Goal: Transaction & Acquisition: Purchase product/service

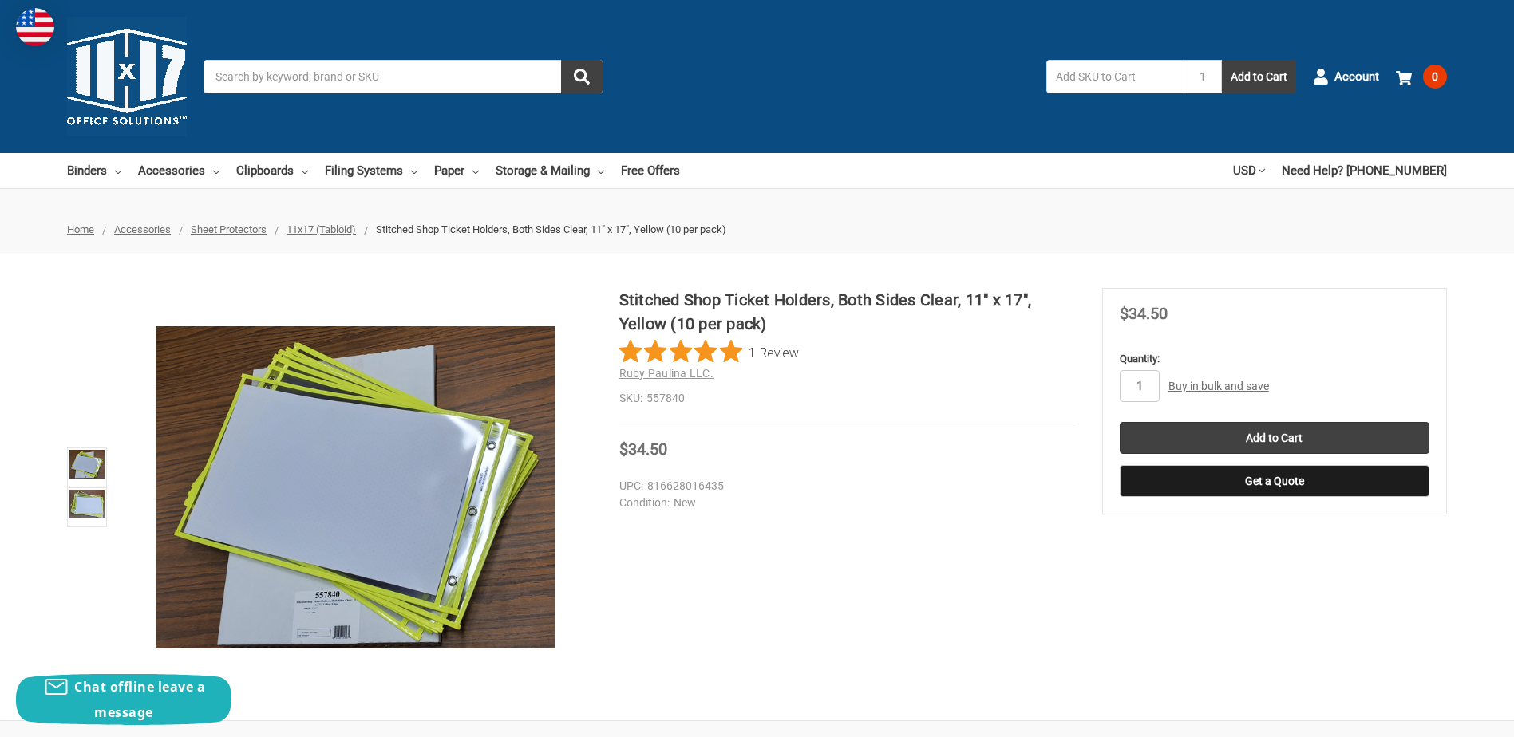
click at [1208, 389] on link "Buy in bulk and save" at bounding box center [1218, 386] width 101 height 13
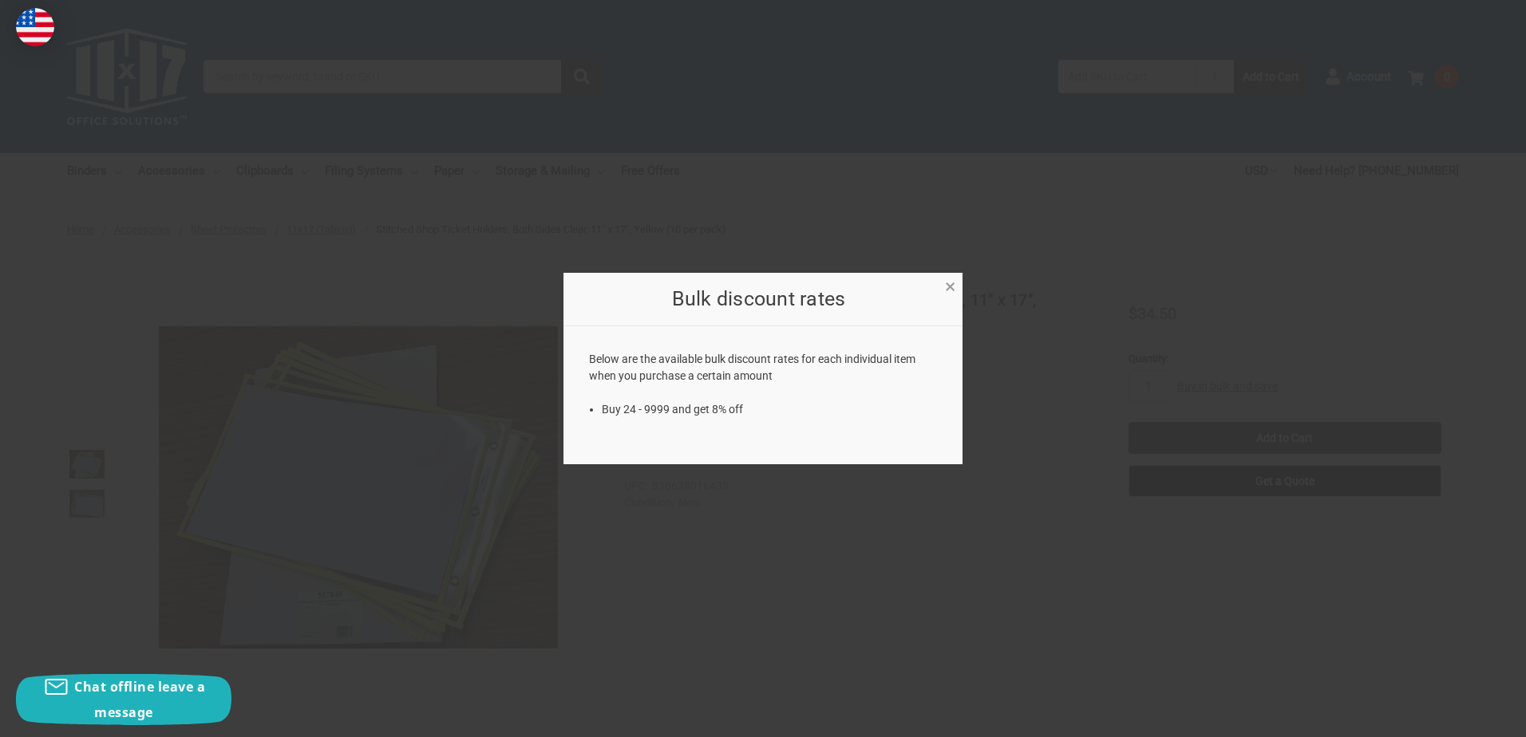
click at [948, 285] on span "×" at bounding box center [950, 286] width 10 height 23
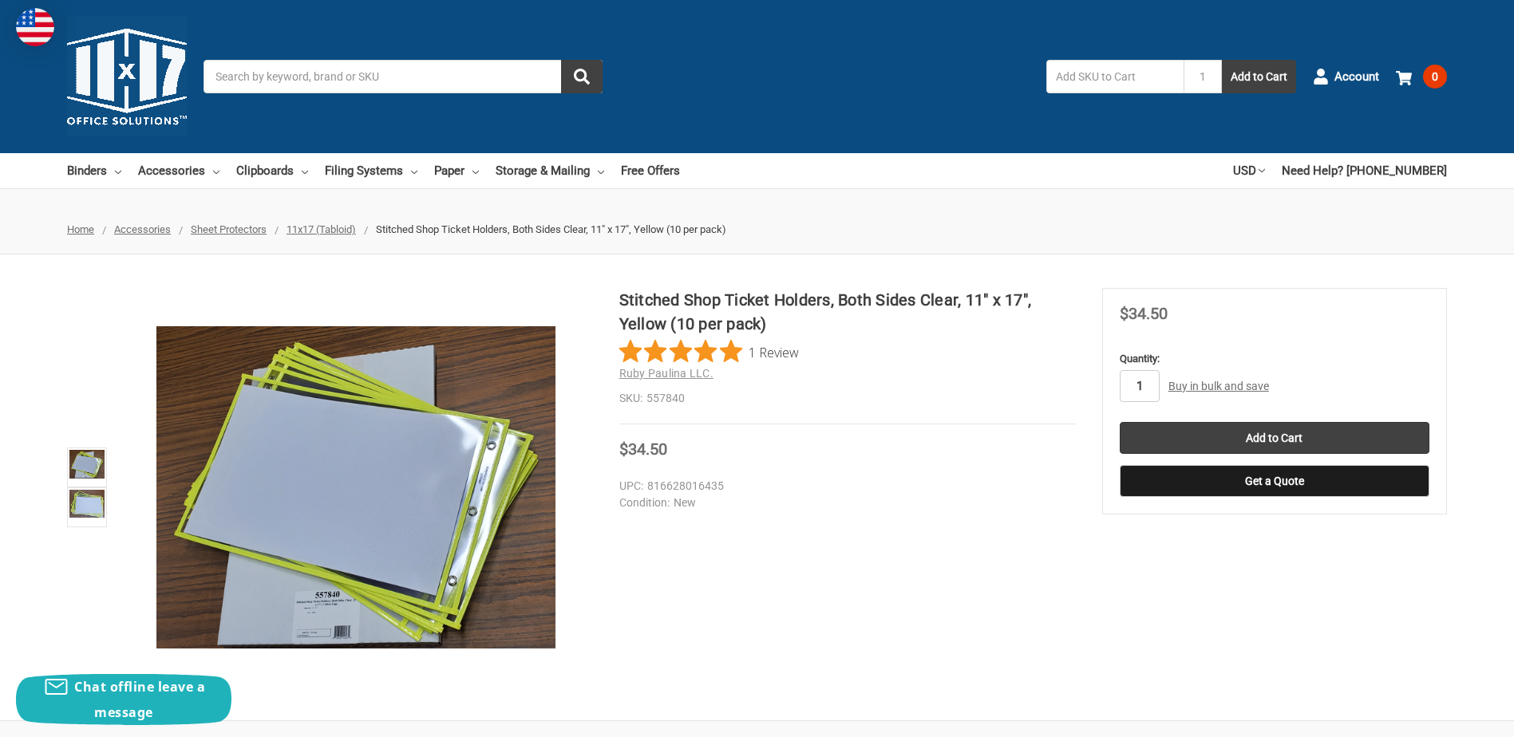
click at [1142, 385] on input "1" at bounding box center [1140, 386] width 40 height 32
click at [1102, 440] on section "MSRP Was Price Now $34.50 You save" at bounding box center [1274, 401] width 345 height 227
click at [1158, 441] on input "Add to Cart" at bounding box center [1275, 438] width 310 height 32
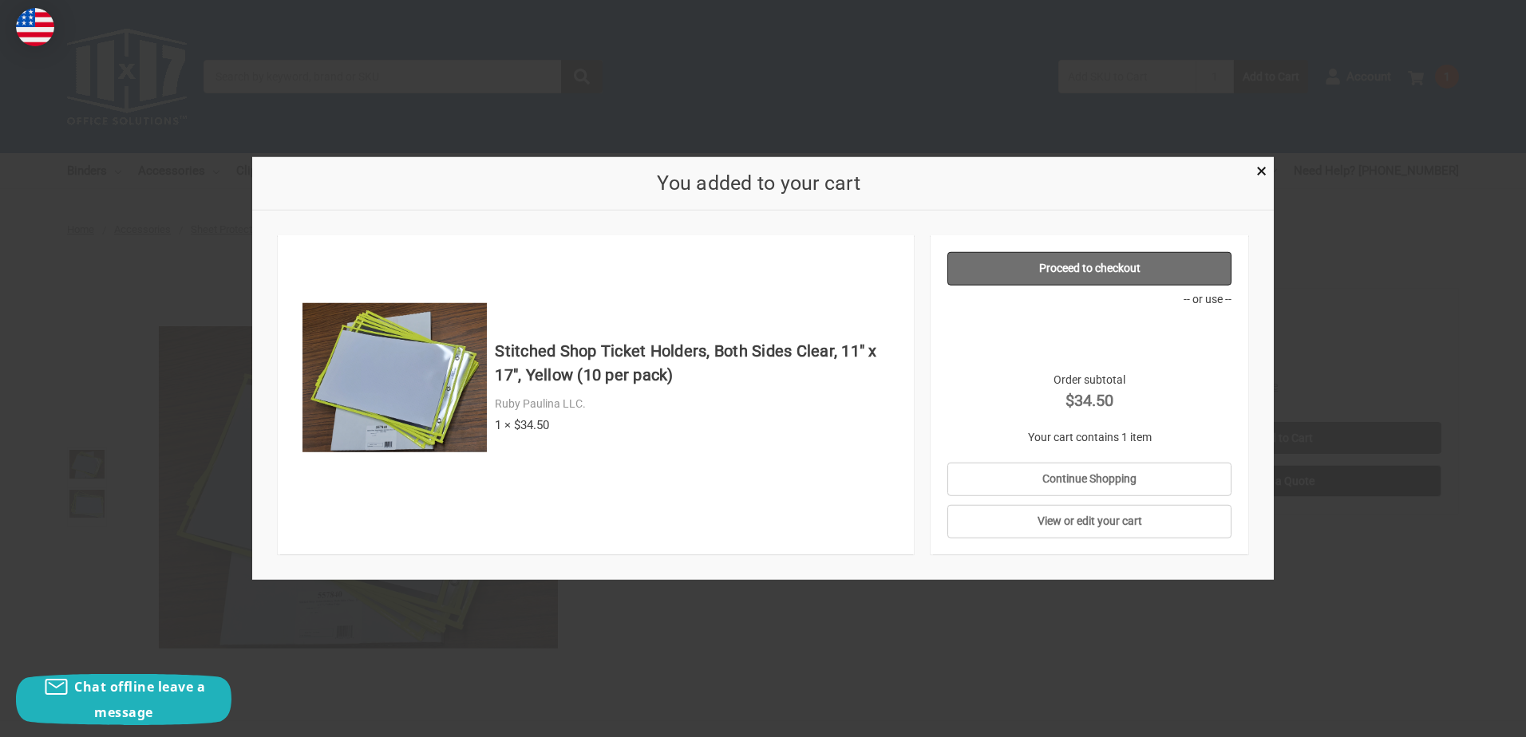
click at [1024, 258] on link "Proceed to checkout" at bounding box center [1089, 269] width 285 height 34
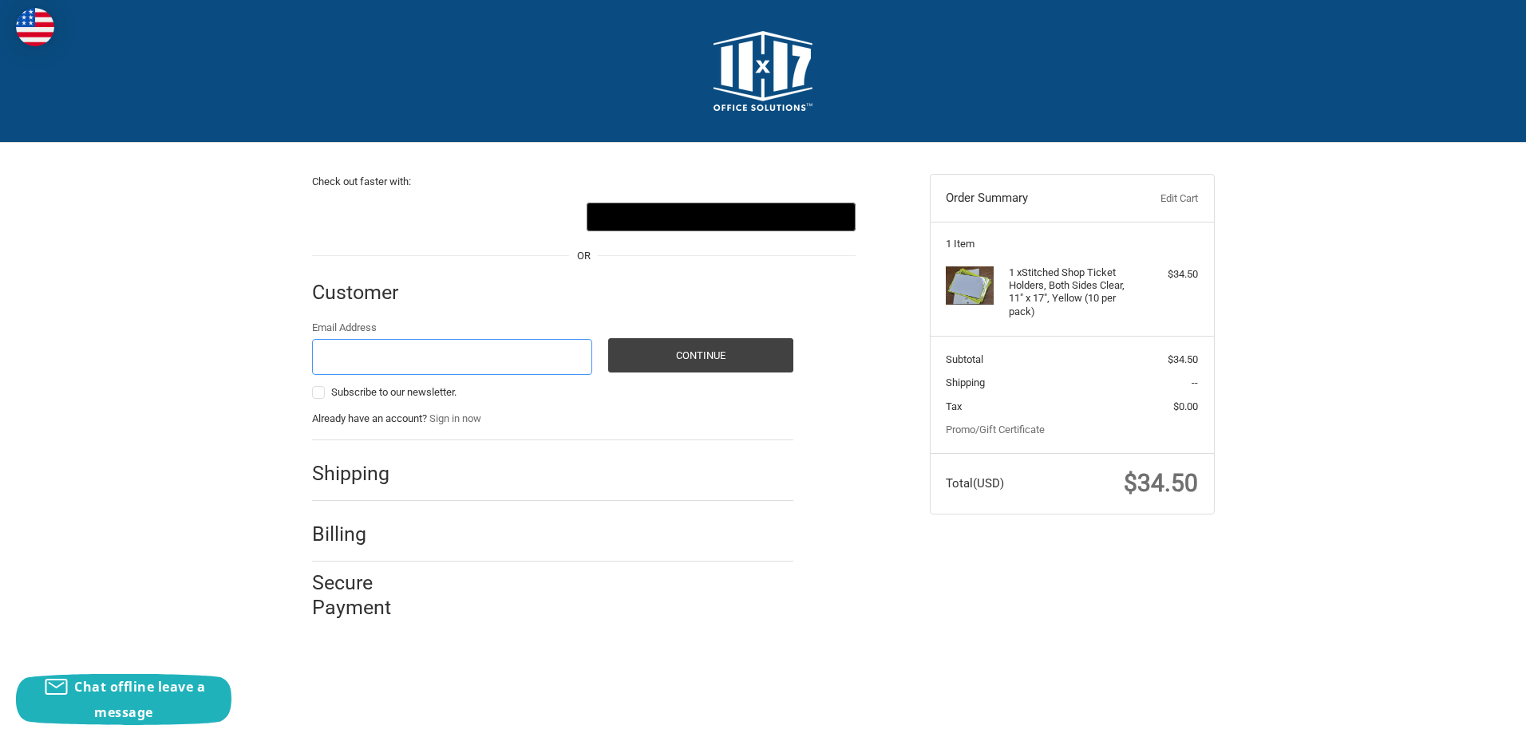
click at [441, 371] on input "Email Address" at bounding box center [452, 357] width 281 height 36
type input "[EMAIL_ADDRESS][DOMAIN_NAME]"
click at [674, 367] on button "Continue" at bounding box center [700, 355] width 185 height 34
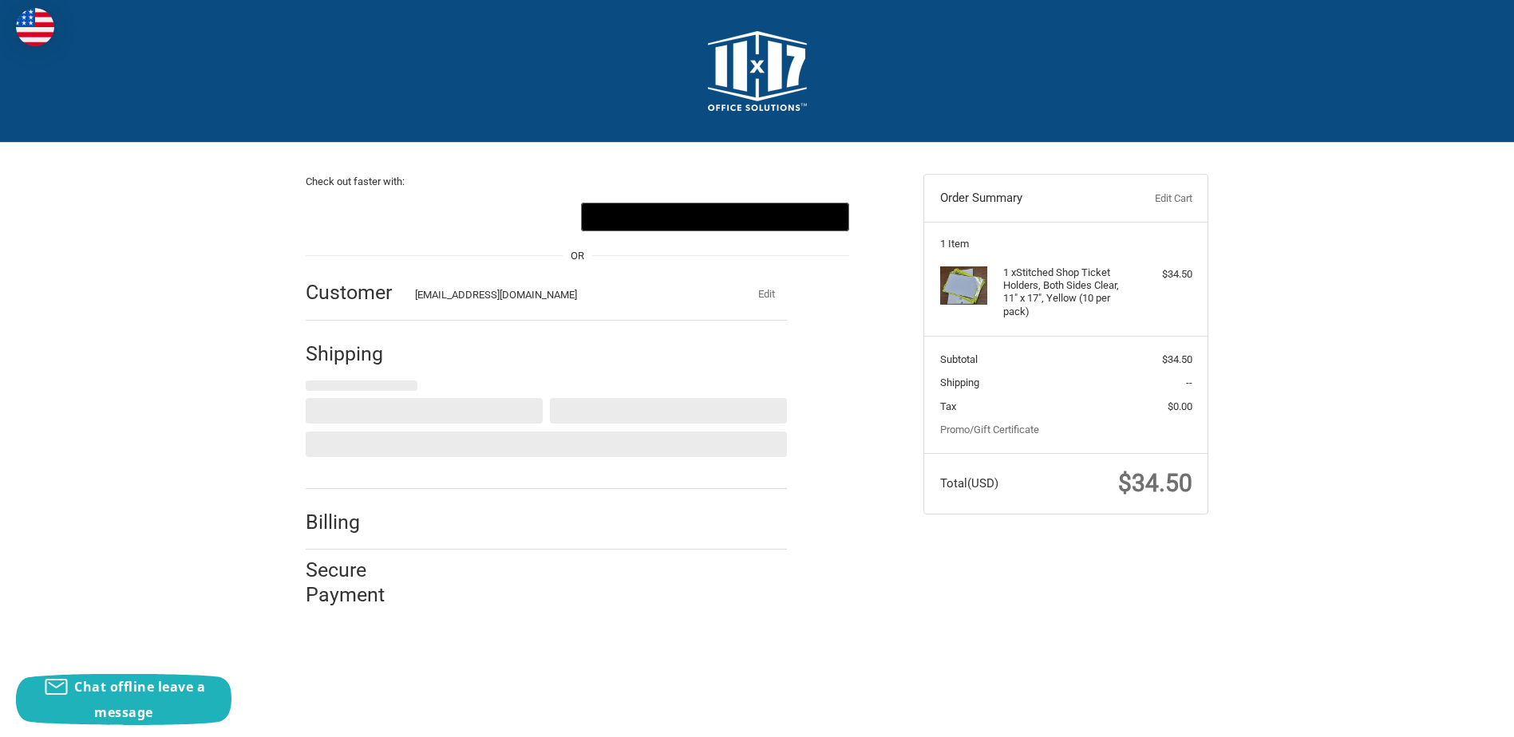
select select "US"
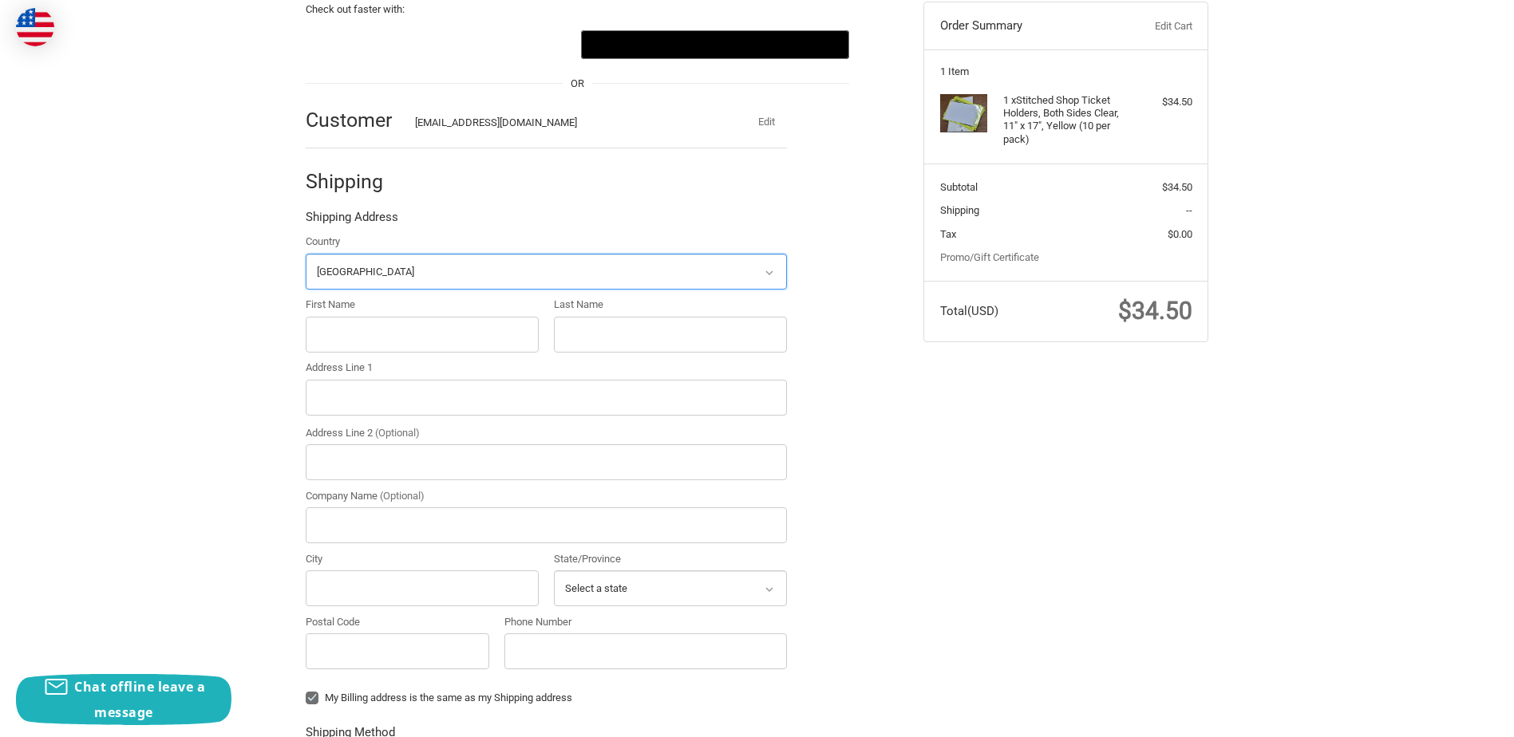
scroll to position [173, 0]
click at [357, 255] on select "Select a country [GEOGRAPHIC_DATA] [GEOGRAPHIC_DATA] [GEOGRAPHIC_DATA] [GEOGRAP…" at bounding box center [546, 271] width 481 height 36
click at [373, 271] on select "Select a country [GEOGRAPHIC_DATA] [GEOGRAPHIC_DATA] [GEOGRAPHIC_DATA] [GEOGRAP…" at bounding box center [546, 271] width 481 height 36
click at [373, 330] on input "First Name" at bounding box center [422, 334] width 233 height 36
type input "[PERSON_NAME]"
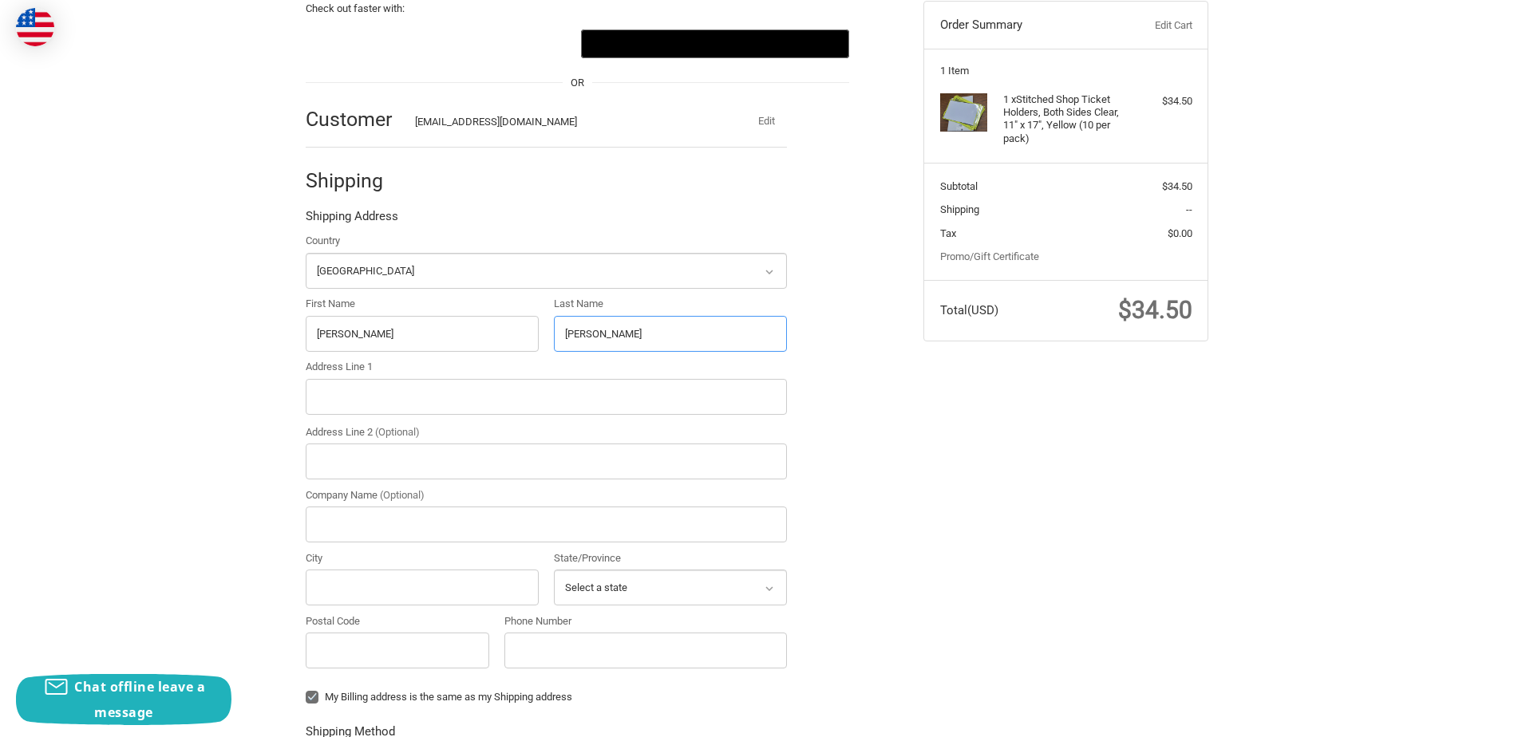
type input "[PERSON_NAME]"
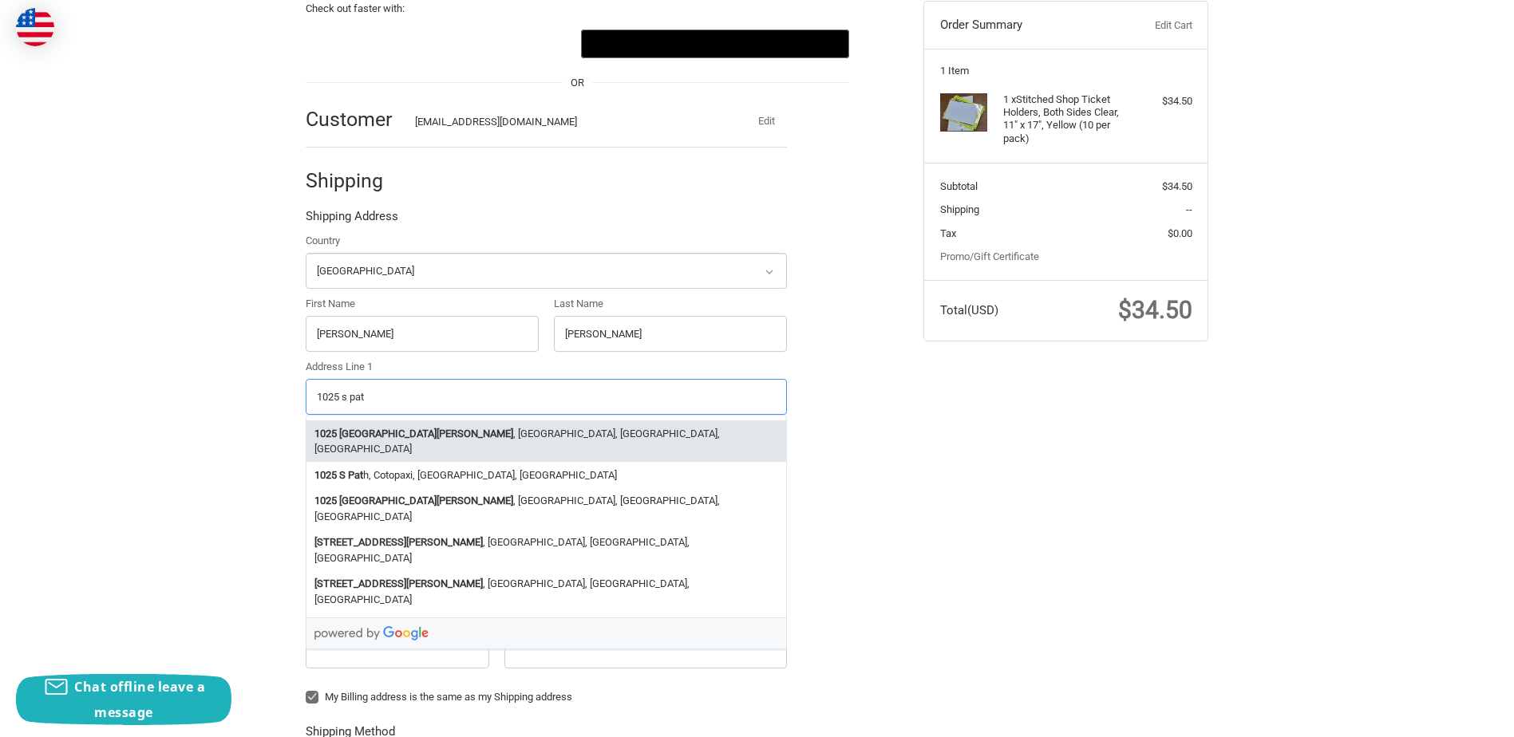
click at [385, 435] on strong "[GEOGRAPHIC_DATA][PERSON_NAME]" at bounding box center [426, 434] width 174 height 16
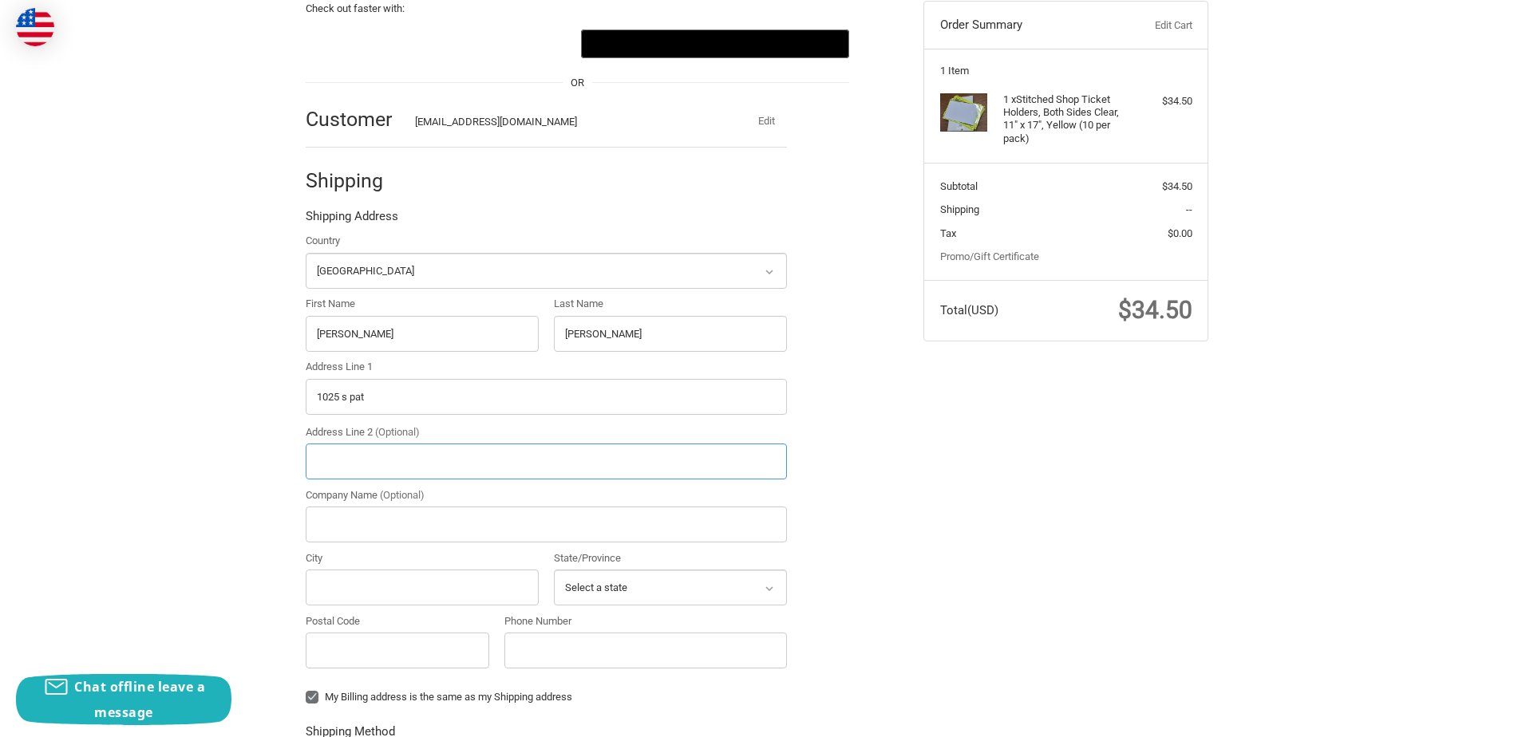
type input "[STREET_ADDRESS][PERSON_NAME]"
type input "[GEOGRAPHIC_DATA]"
type input "67530"
select select "KS"
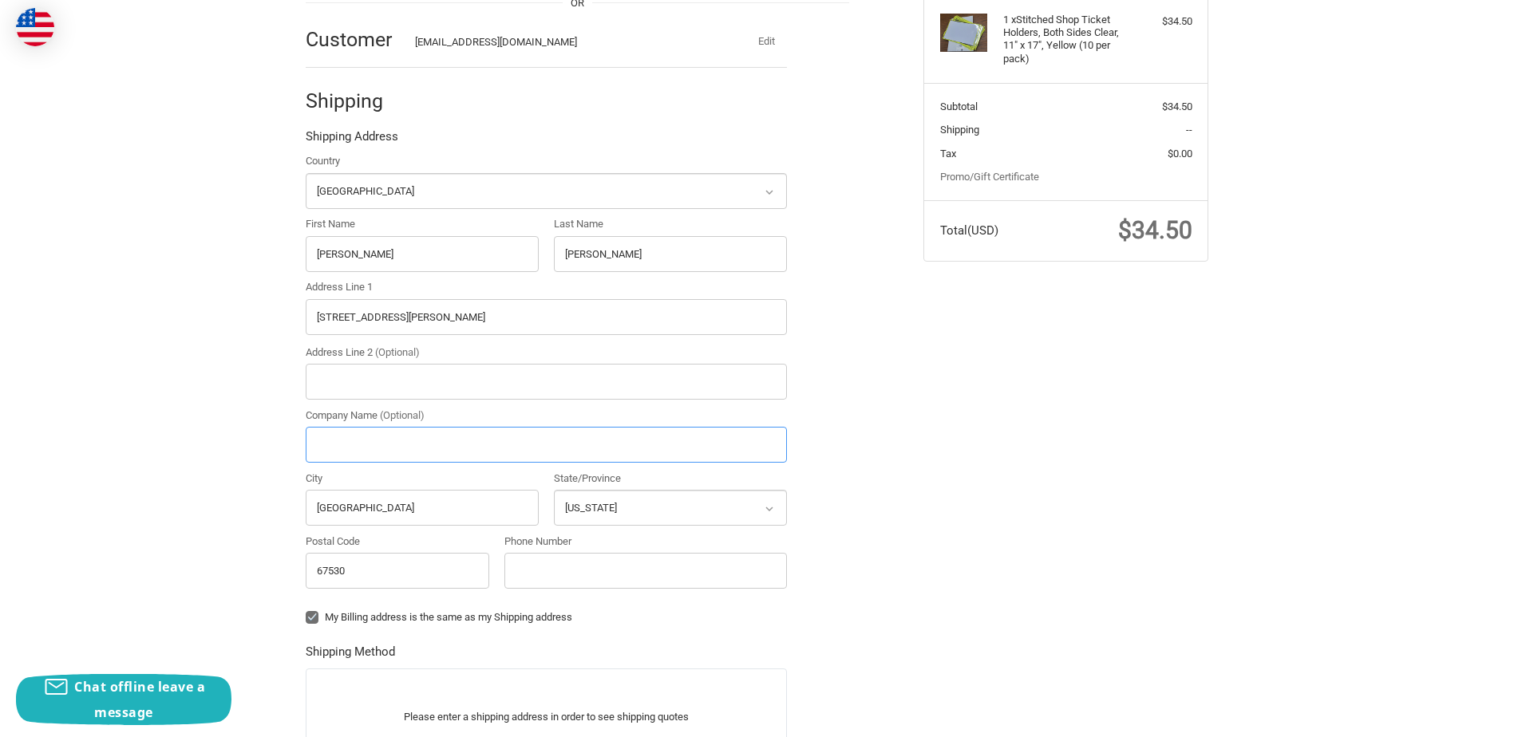
click at [404, 451] on input "Company Name (Optional)" at bounding box center [546, 445] width 481 height 36
type input "Midwest Energy"
click at [196, 431] on div "Check out faster with: @import url(//[DOMAIN_NAME][URL]) •••••• OR Customer [EM…" at bounding box center [757, 471] width 1514 height 1163
click at [536, 570] on input "Phone Number" at bounding box center [645, 571] width 283 height 36
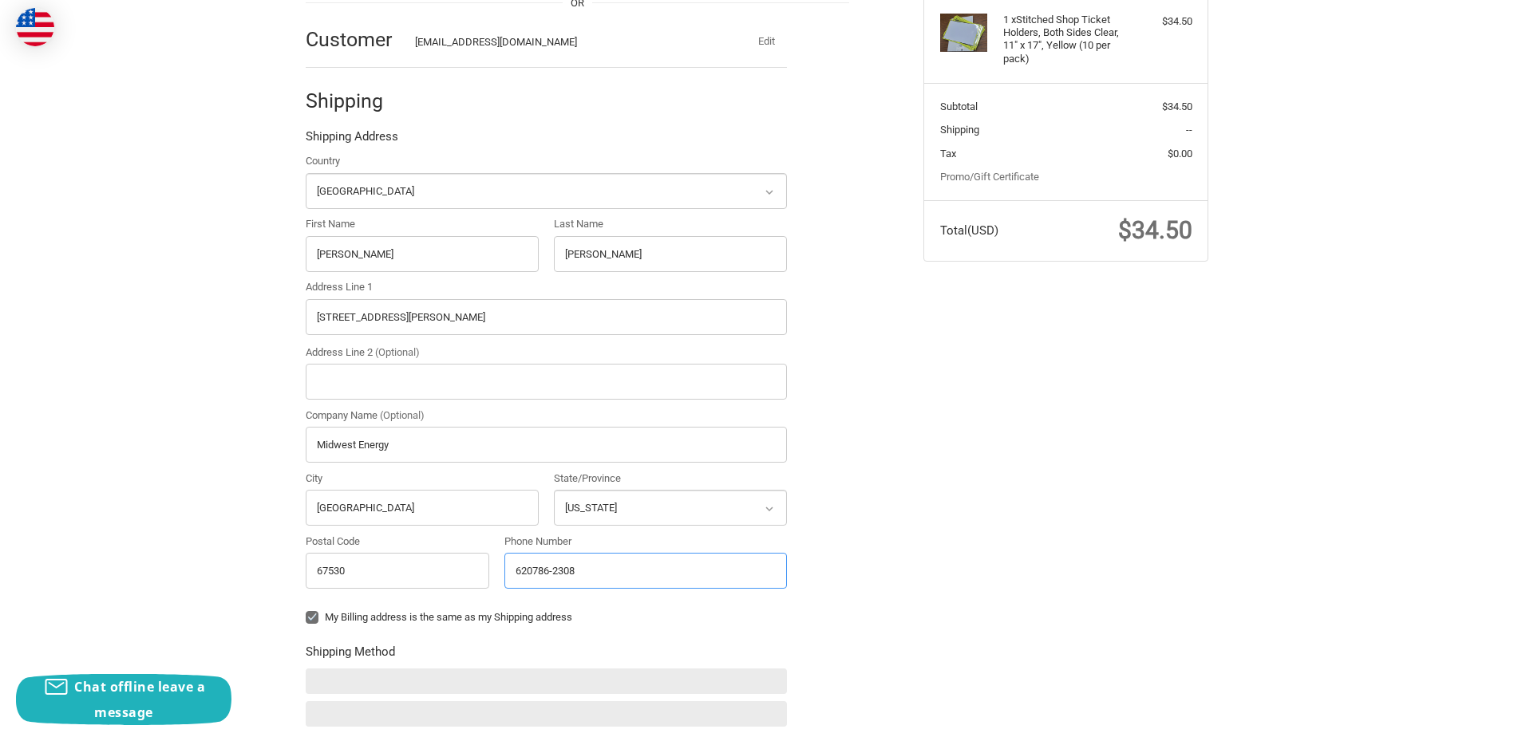
click at [531, 571] on input "620786-2308" at bounding box center [645, 571] width 283 height 36
type input "[PHONE_NUMBER]"
click at [1000, 520] on div "Check out faster with: @import url(//[DOMAIN_NAME][URL]) •••••• OR Customer [EM…" at bounding box center [758, 456] width 958 height 1132
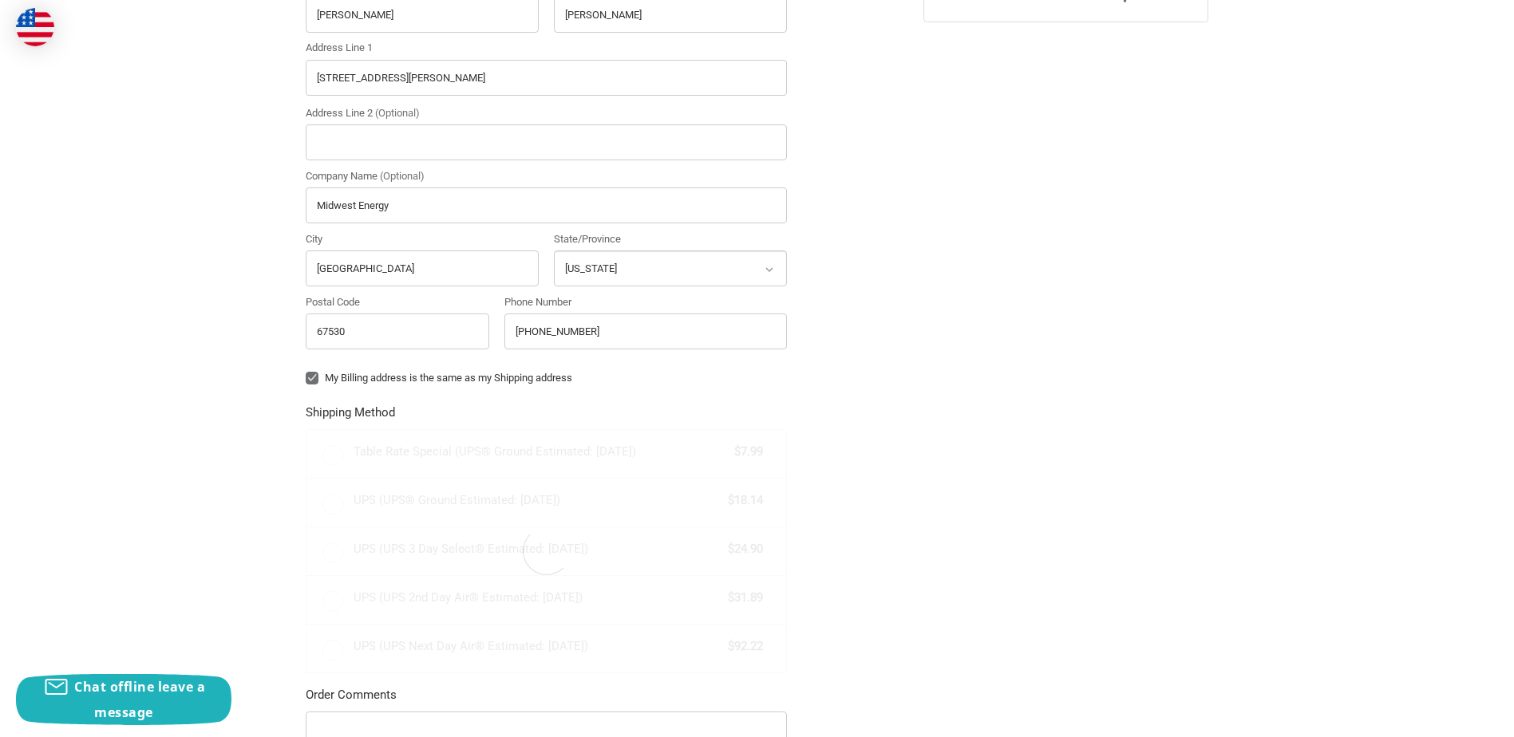
radio input "true"
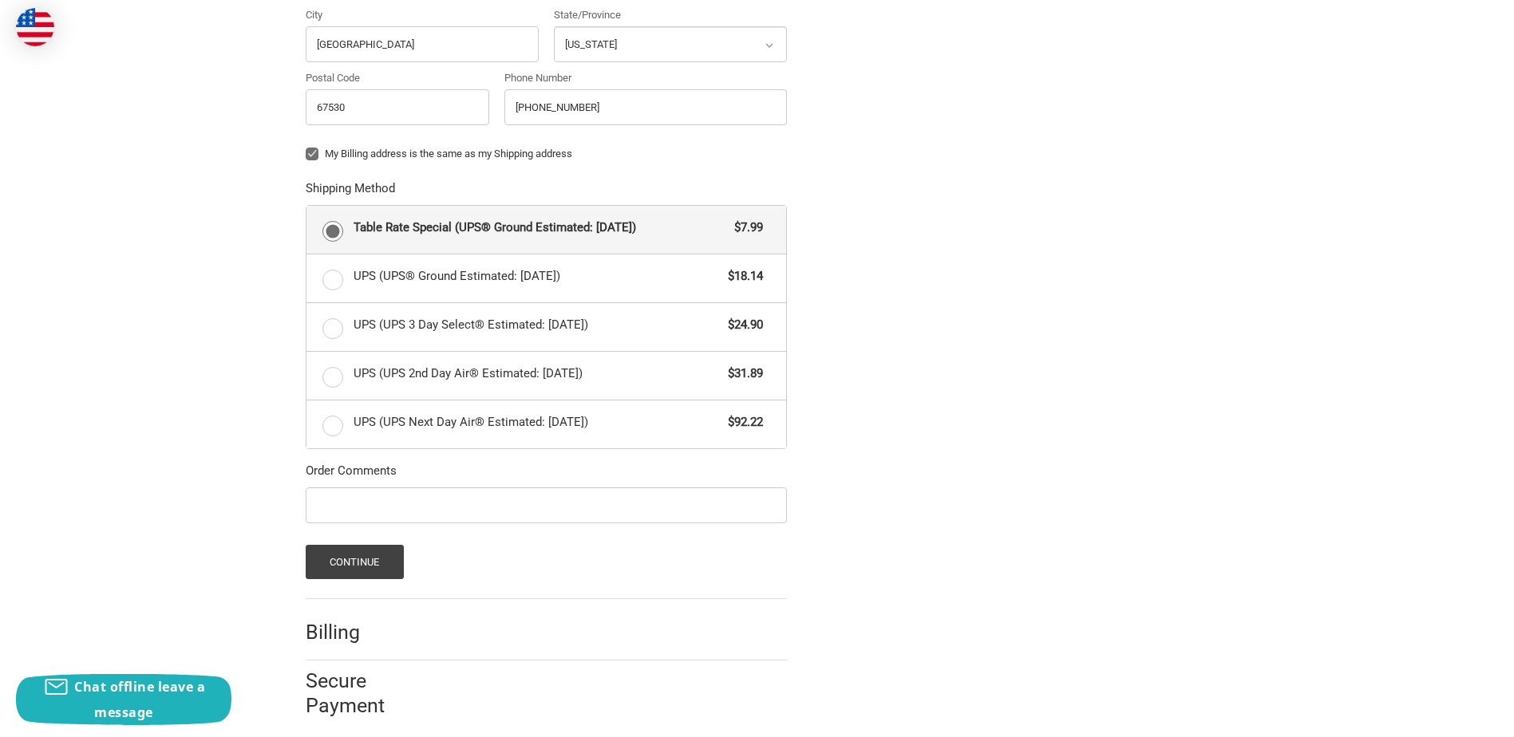
scroll to position [731, 0]
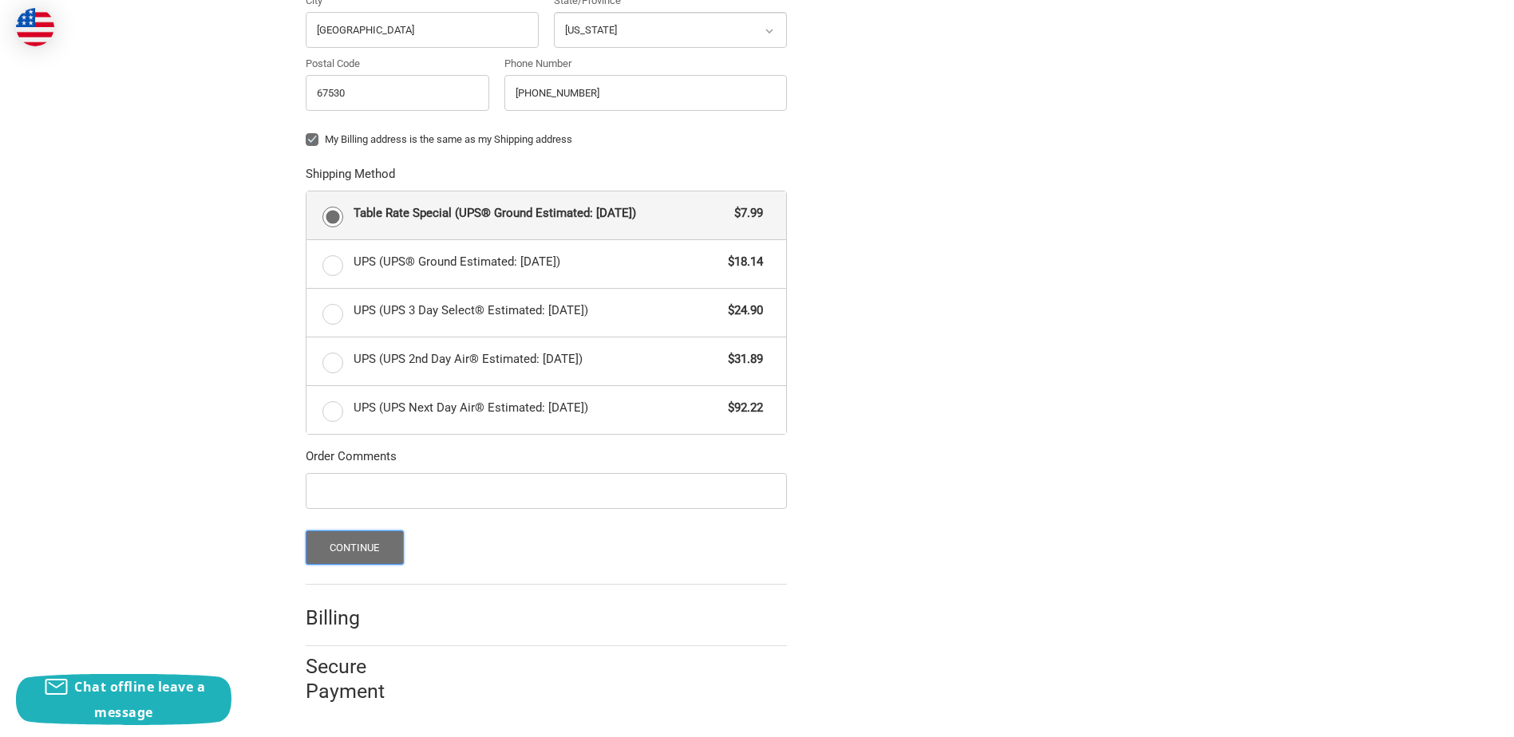
click at [381, 544] on button "Continue" at bounding box center [355, 548] width 98 height 34
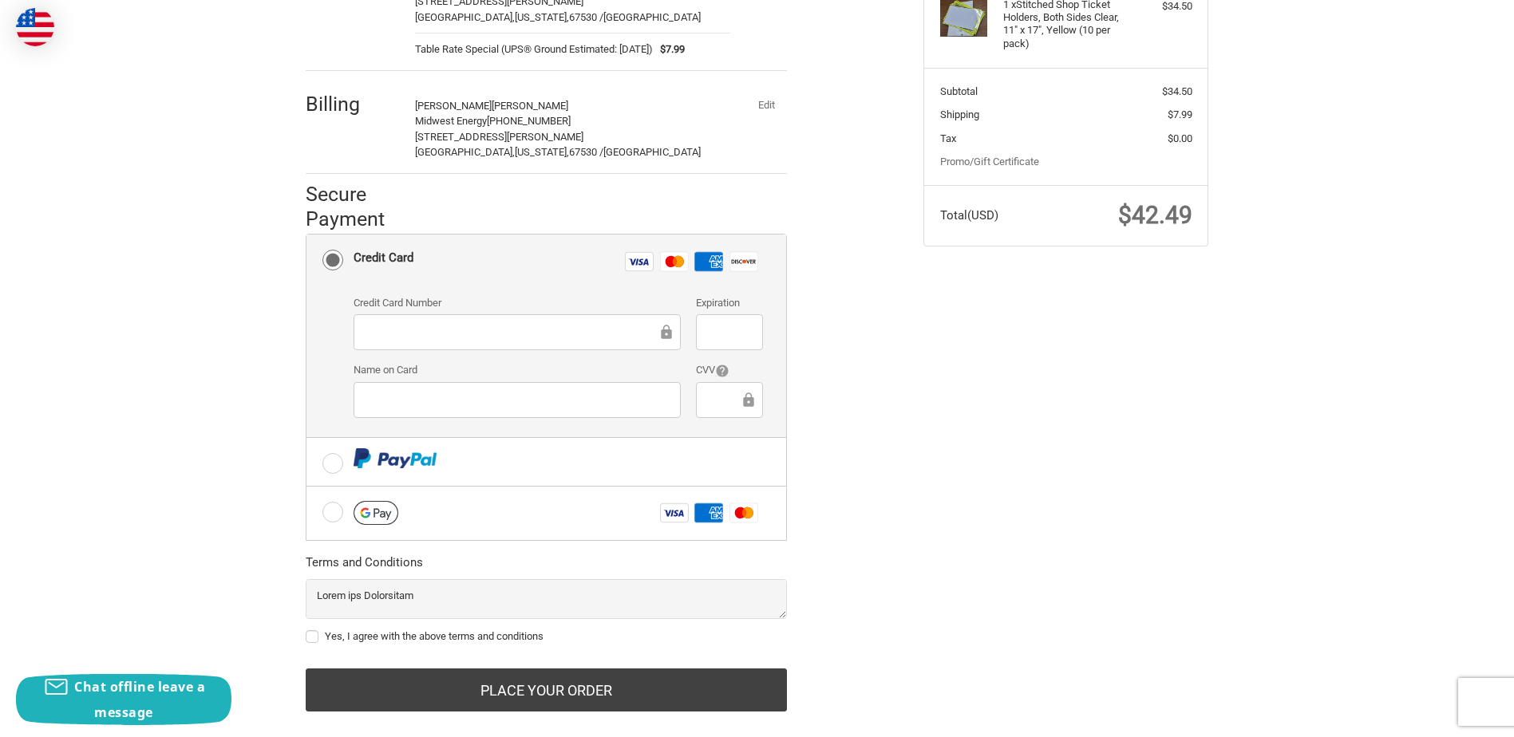
scroll to position [294, 0]
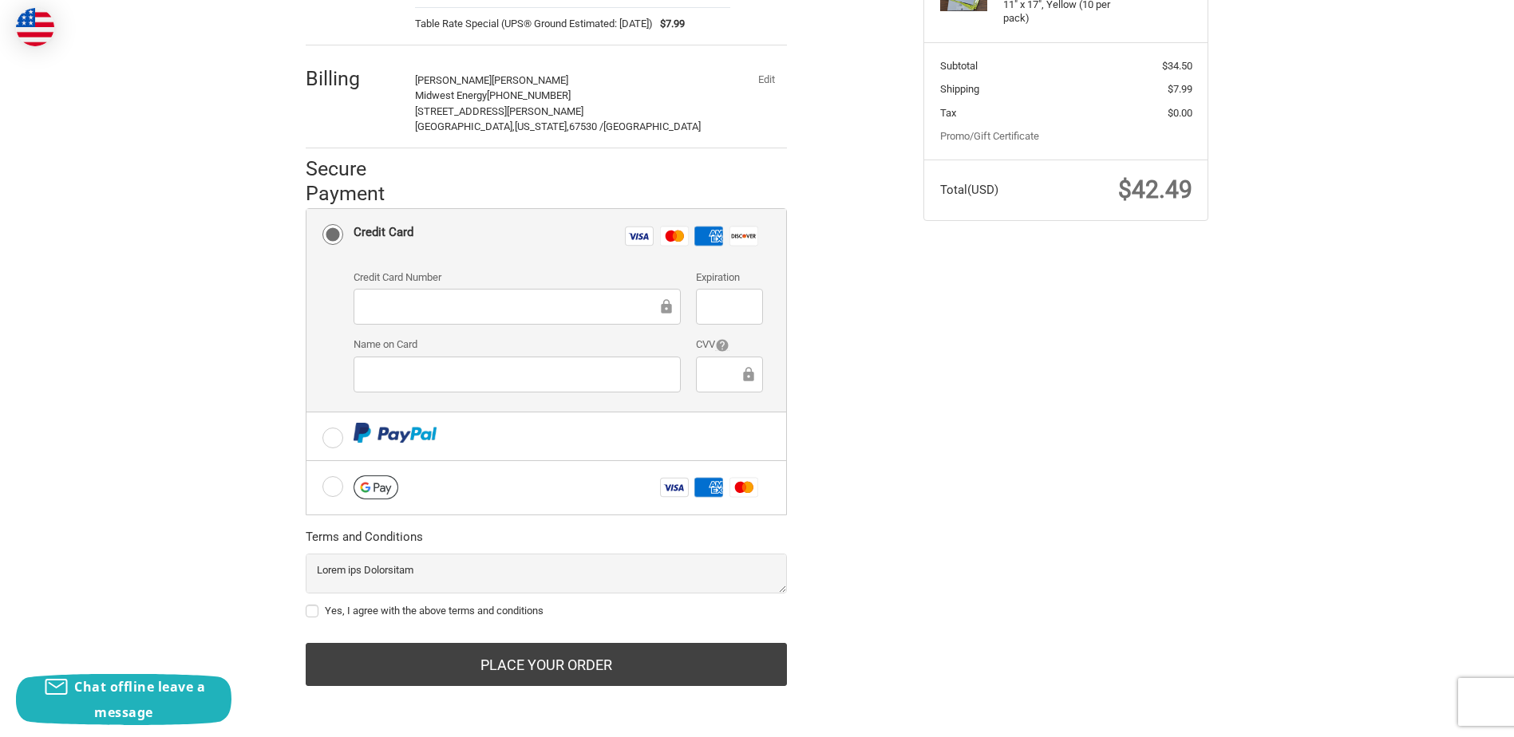
click at [309, 608] on label "Yes, I agree with the above terms and conditions" at bounding box center [546, 611] width 481 height 13
click at [306, 604] on input "Yes, I agree with the above terms and conditions" at bounding box center [306, 603] width 1 height 1
checkbox input "true"
click at [365, 376] on iframe at bounding box center [517, 374] width 305 height 18
click at [844, 304] on ol "Customer [EMAIL_ADDRESS][DOMAIN_NAME] Edit Shipping [PERSON_NAME] Midwest Energ…" at bounding box center [577, 267] width 543 height 837
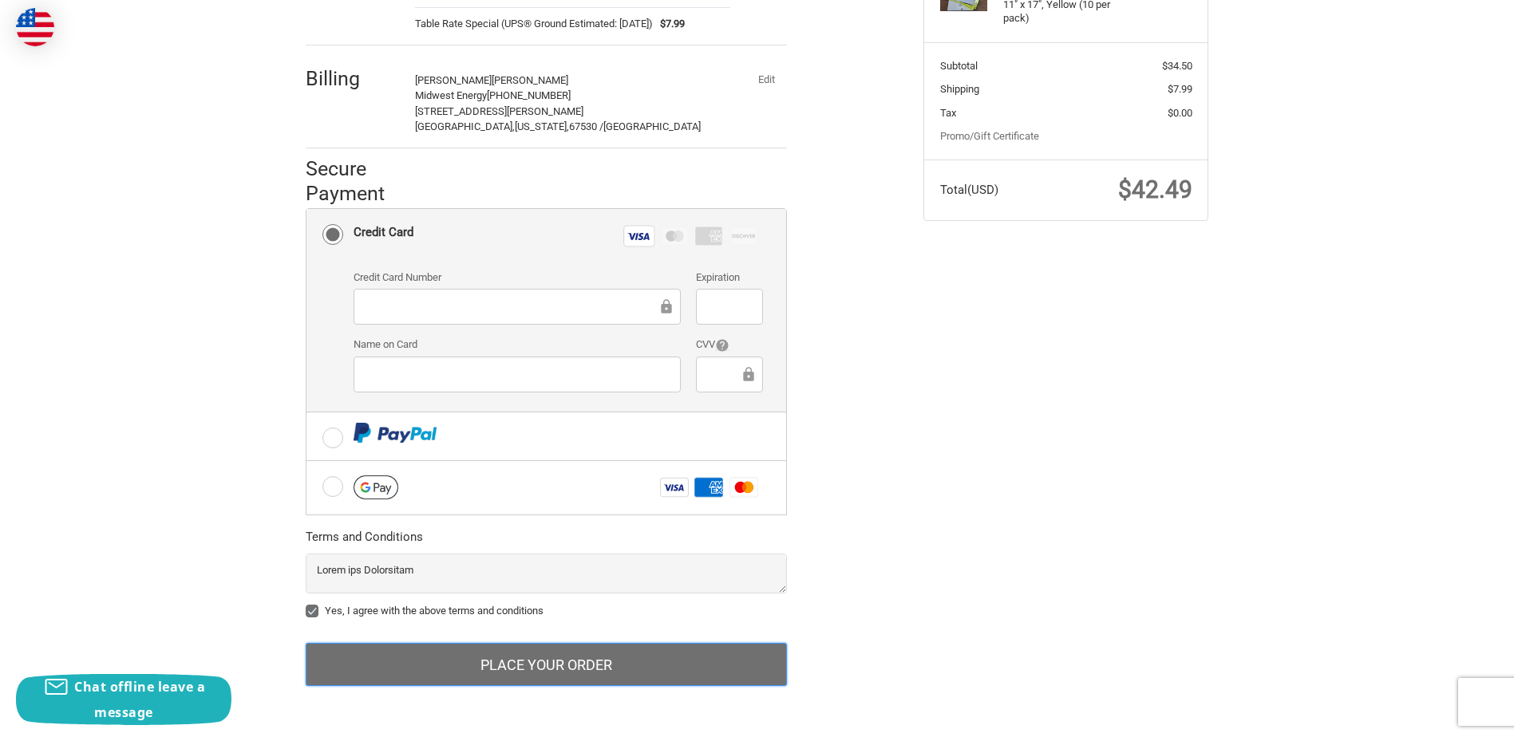
click at [603, 666] on button "Place Your Order" at bounding box center [546, 664] width 481 height 43
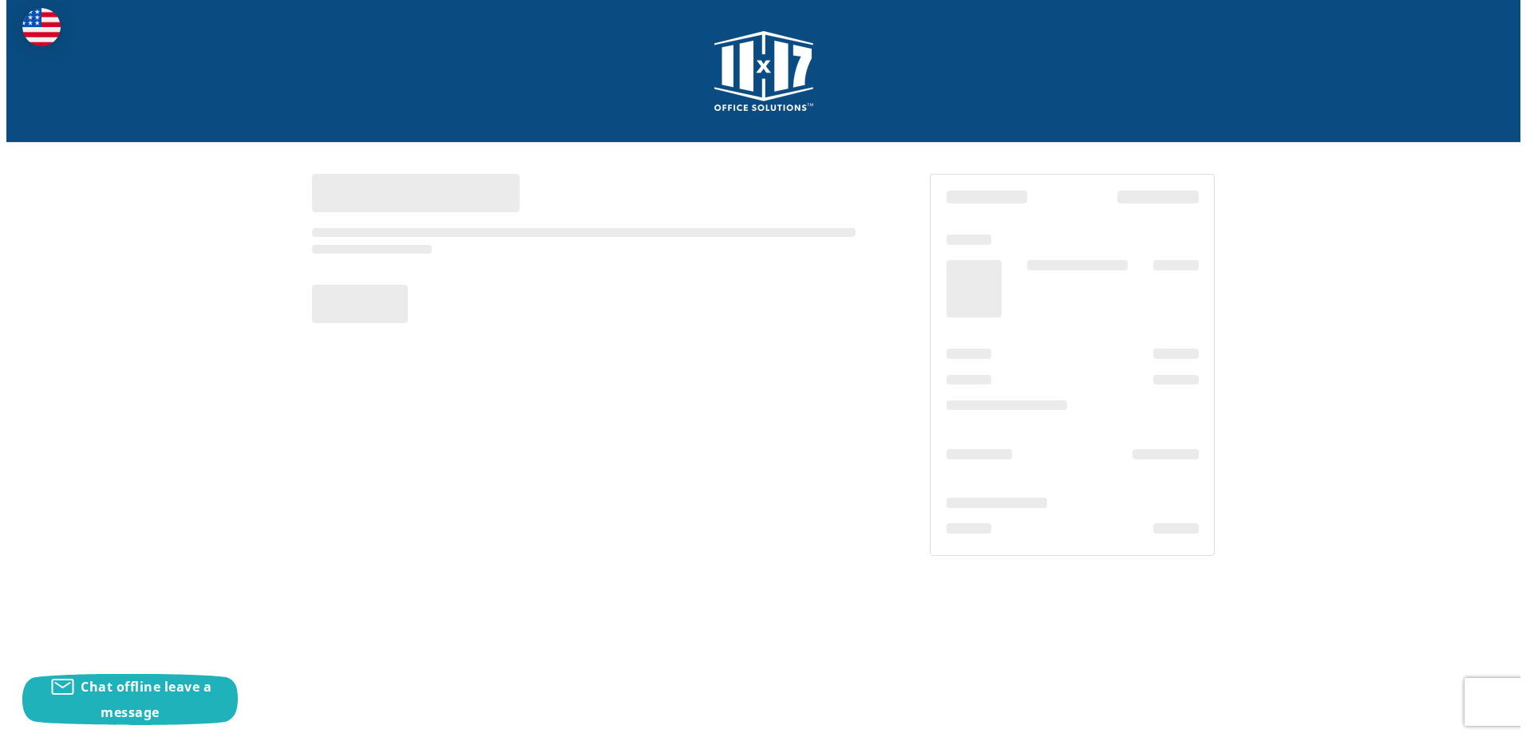
scroll to position [0, 0]
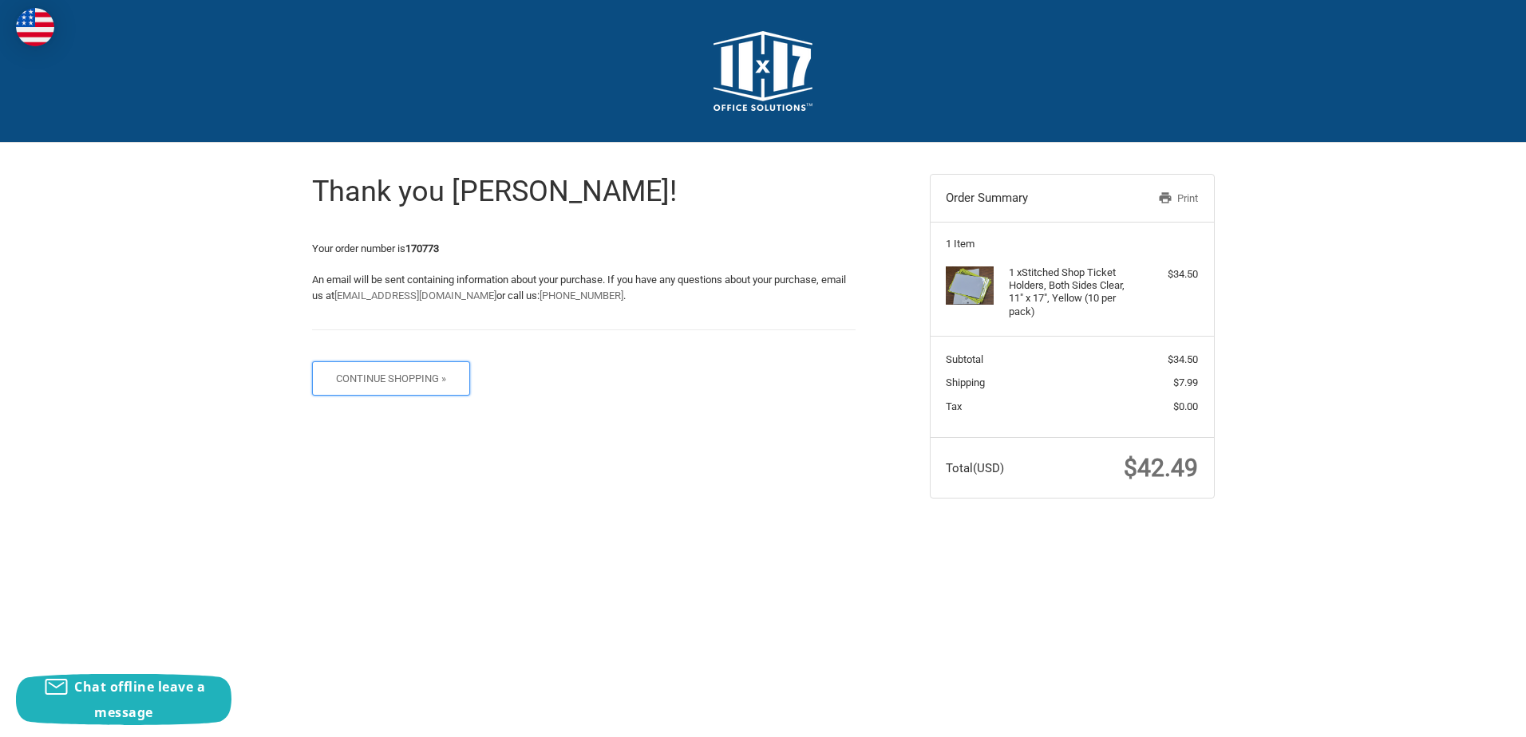
click at [416, 380] on button "Continue Shopping »" at bounding box center [391, 379] width 159 height 34
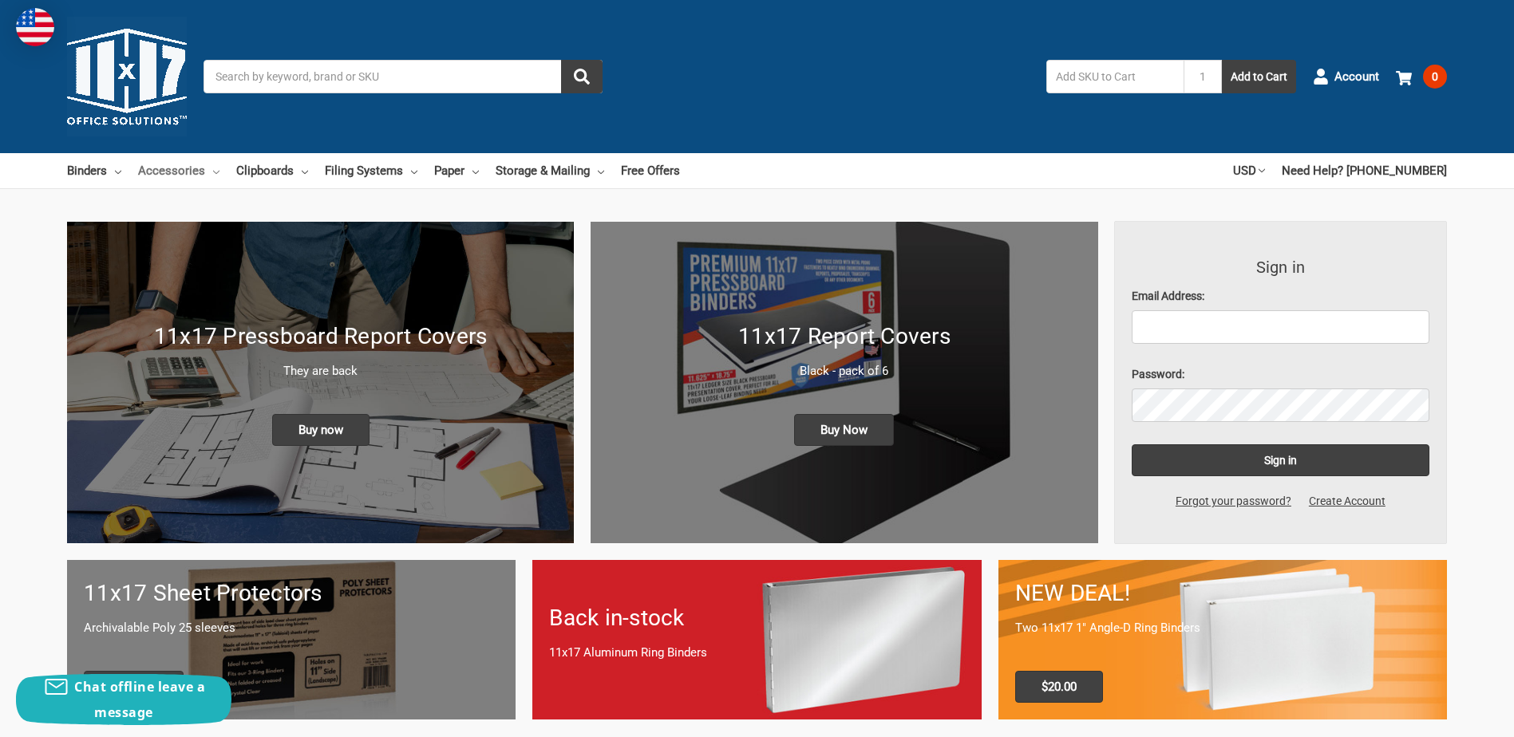
click at [207, 168] on link "Accessories" at bounding box center [178, 170] width 81 height 35
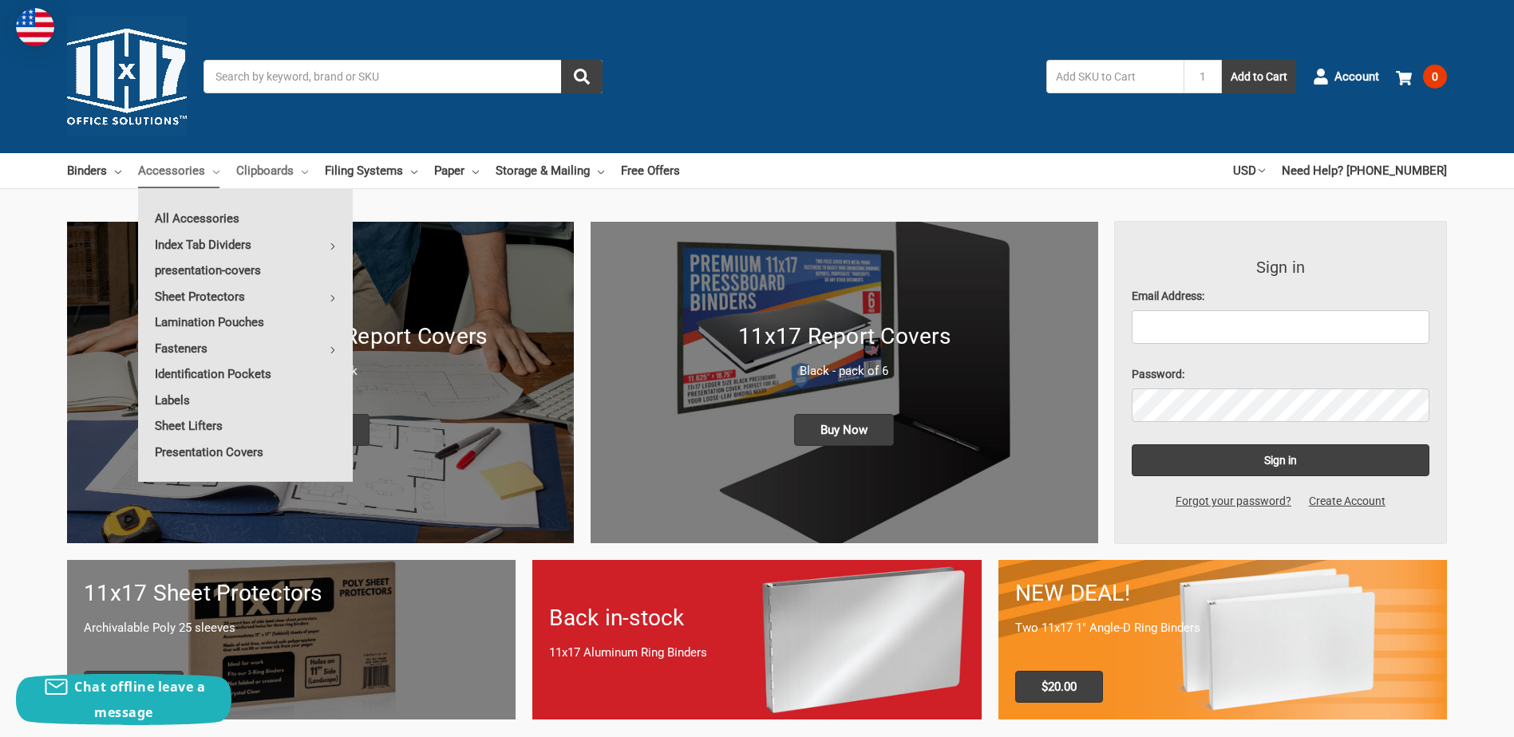
click at [302, 171] on icon at bounding box center [305, 172] width 6 height 6
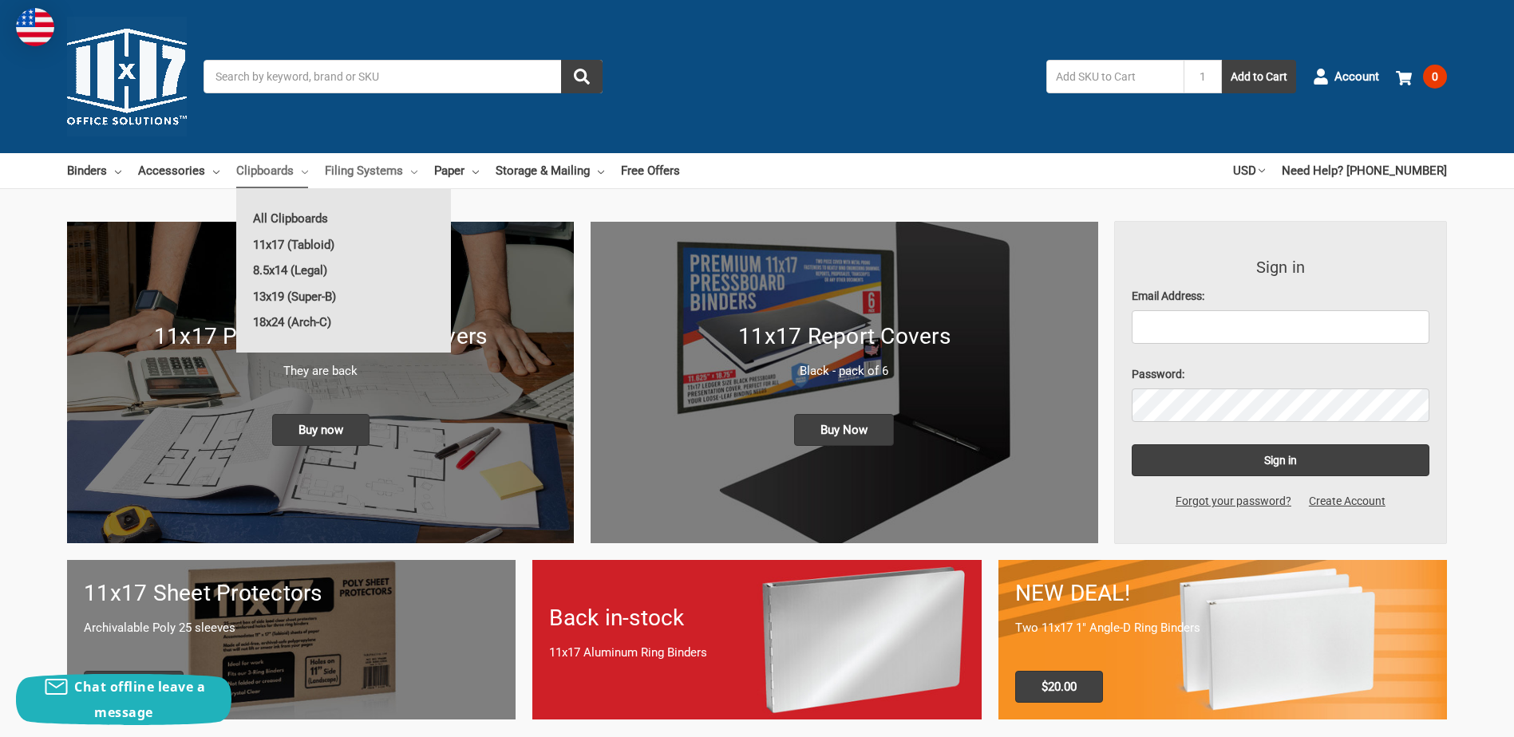
click at [365, 172] on link "Filing Systems" at bounding box center [371, 170] width 93 height 35
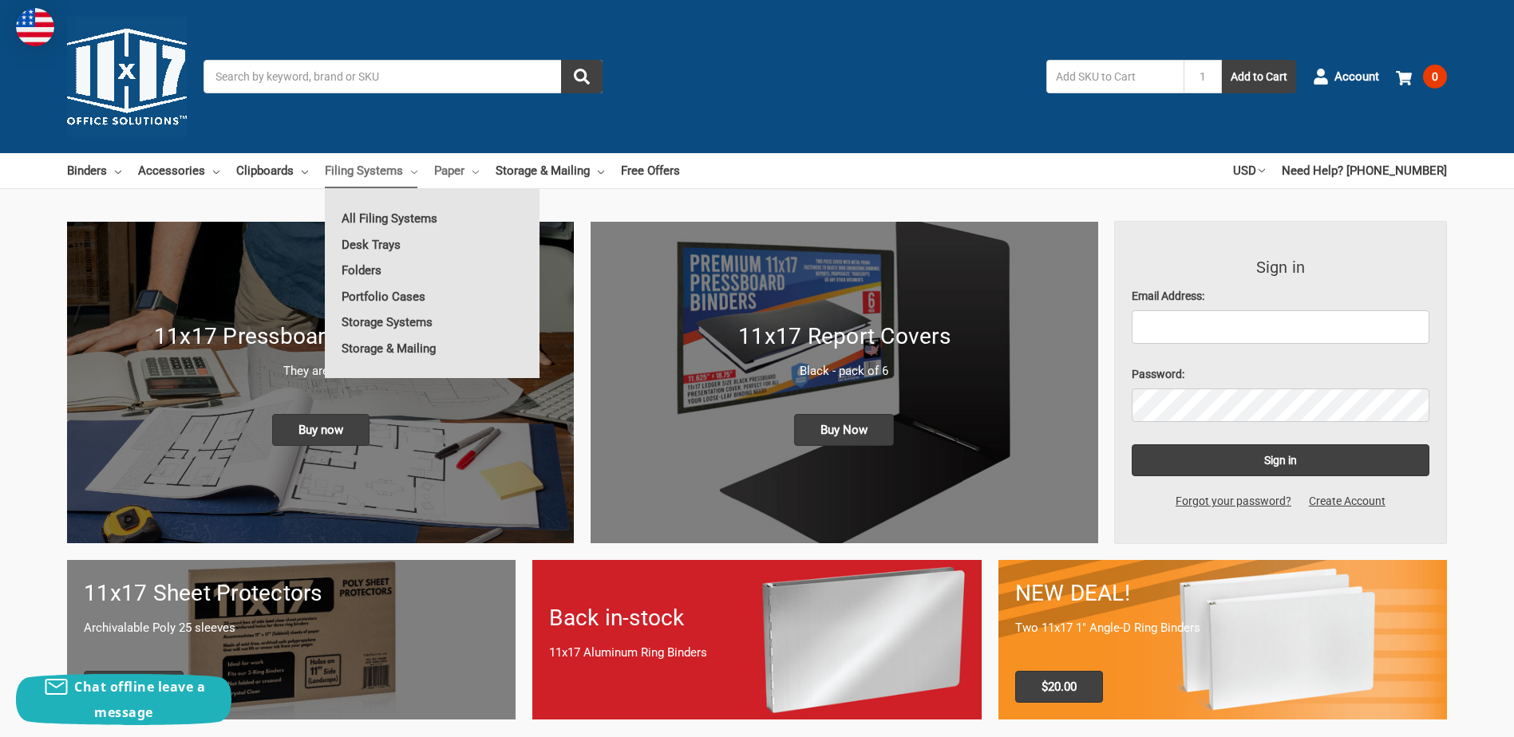
click at [453, 171] on link "Paper" at bounding box center [456, 170] width 45 height 35
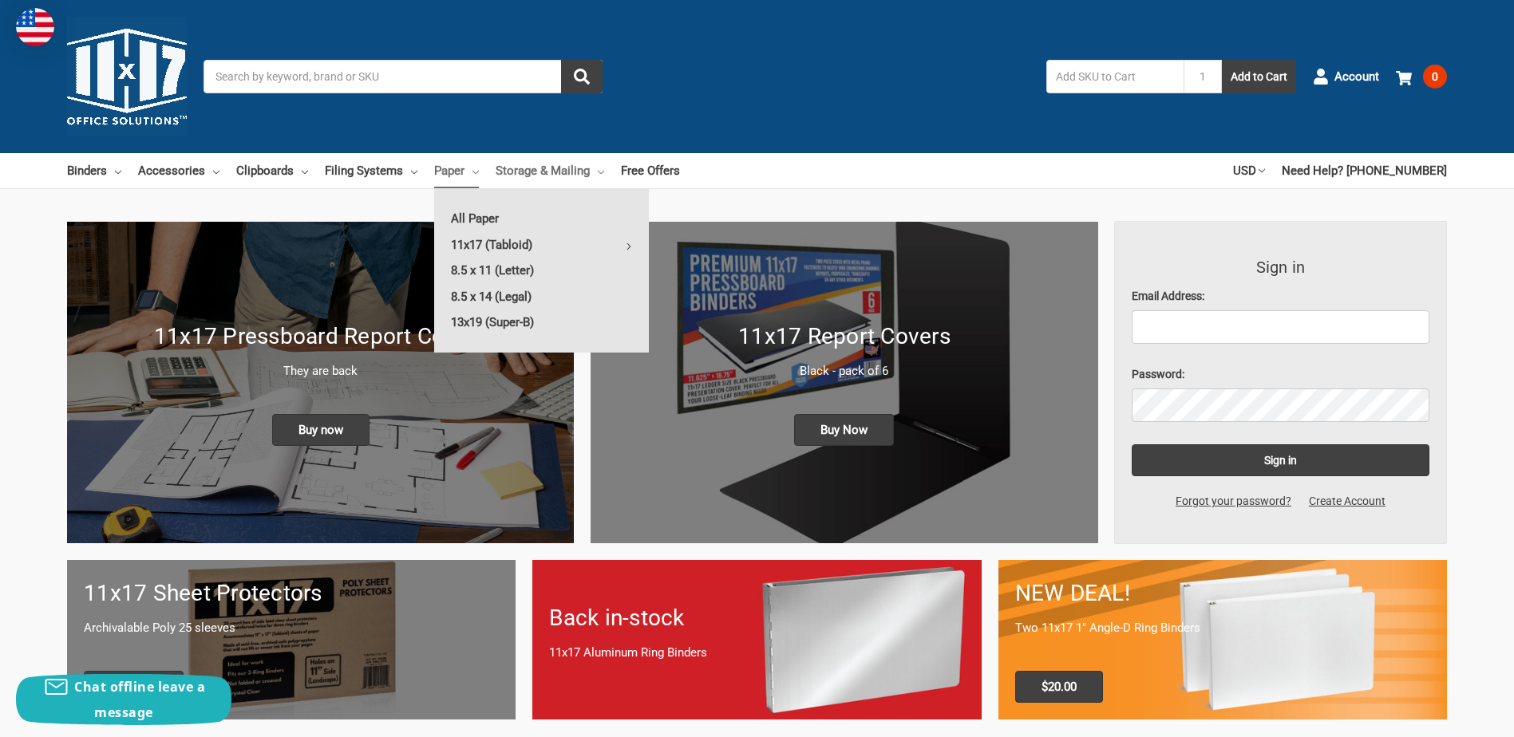
click at [560, 171] on link "Storage & Mailing" at bounding box center [550, 170] width 109 height 35
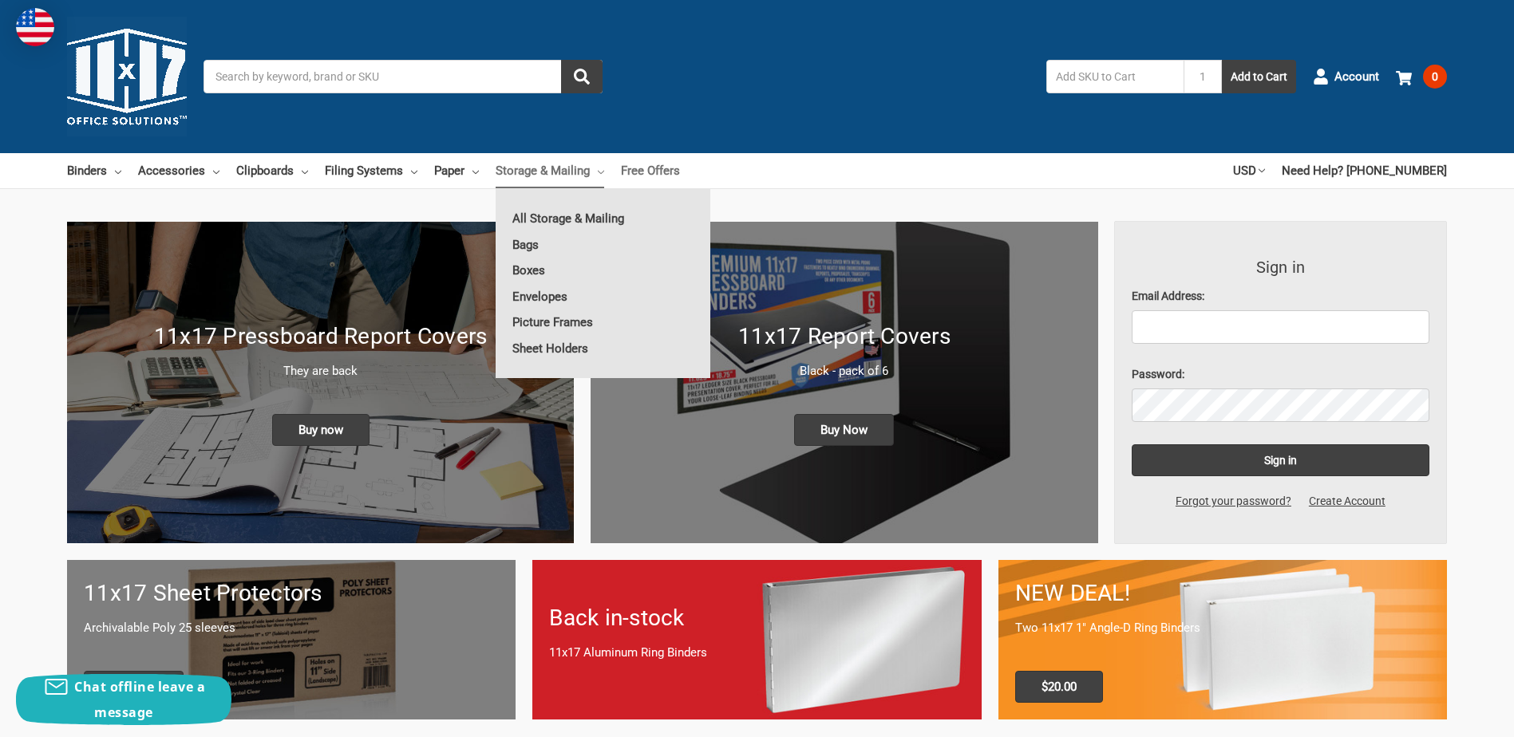
click at [645, 167] on link "Free Offers" at bounding box center [650, 170] width 59 height 35
